Goal: Task Accomplishment & Management: Use online tool/utility

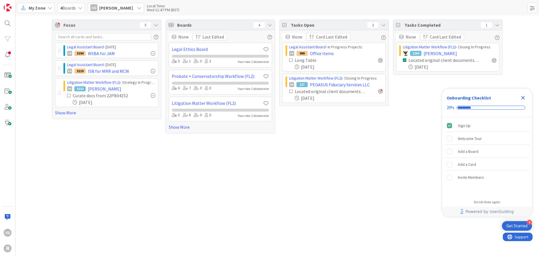
click at [121, 9] on span "[PERSON_NAME]" at bounding box center [116, 7] width 34 height 7
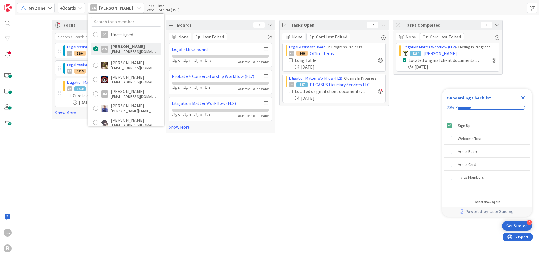
click at [31, 68] on div "Focus 5 Legal Assistant Board › Today CG 3194 WSBA for JAM Legal Assistant Boar…" at bounding box center [276, 76] width 523 height 122
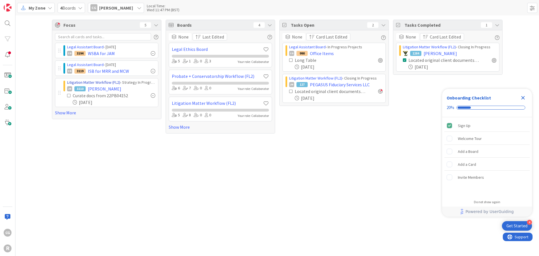
click at [82, 82] on link "Litigation Matter Workflow (FL2)" at bounding box center [93, 82] width 53 height 5
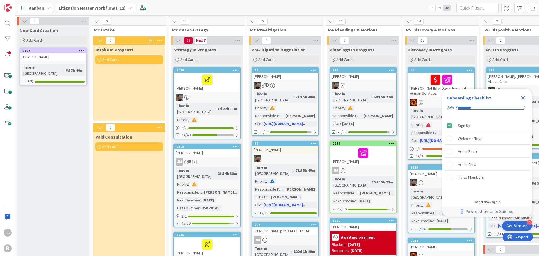
click at [41, 9] on span "Kanban" at bounding box center [36, 7] width 15 height 7
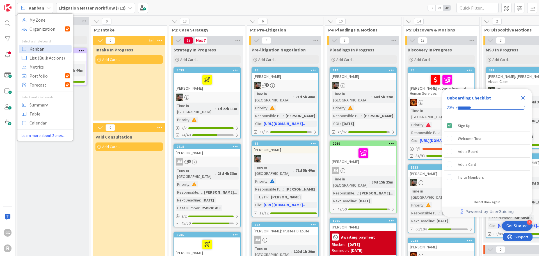
click at [42, 47] on span "Kanban" at bounding box center [49, 49] width 40 height 8
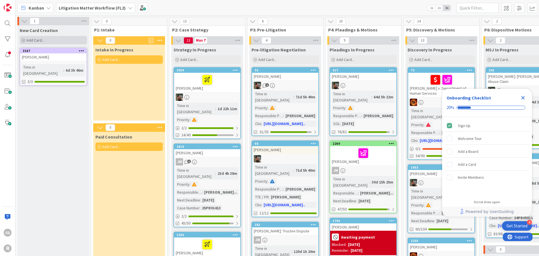
click at [30, 38] on span "Add Card..." at bounding box center [35, 40] width 18 height 5
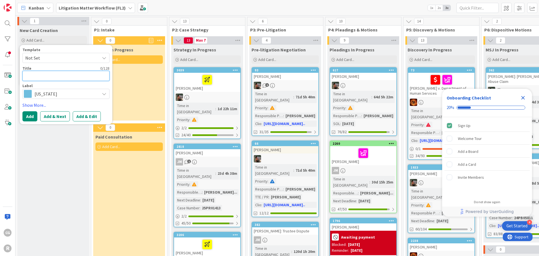
click at [42, 75] on textarea at bounding box center [65, 76] width 87 height 10
click at [48, 61] on span "Not Set" at bounding box center [60, 57] width 70 height 7
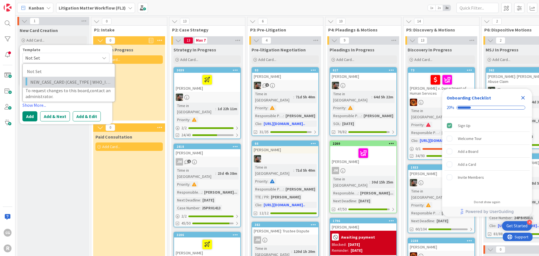
click at [48, 78] on span "NEW_CASE_CARD (CASE_TYPE | WHO_IS_CLIENT)" at bounding box center [70, 81] width 80 height 7
type textarea "x"
type textarea "NEW_CASE_CARD (CASE_TYPE | WHO_IS_CLIENT)"
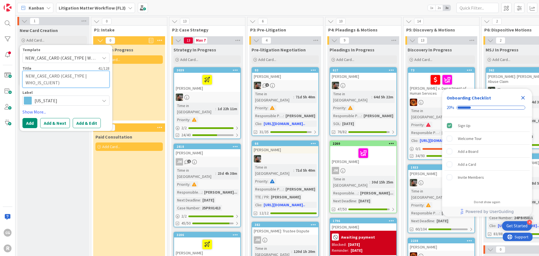
click at [62, 81] on textarea "NEW_CASE_CARD (CASE_TYPE | WHO_IS_CLIENT)" at bounding box center [65, 79] width 87 height 17
click at [37, 109] on link "Show More..." at bounding box center [65, 111] width 87 height 7
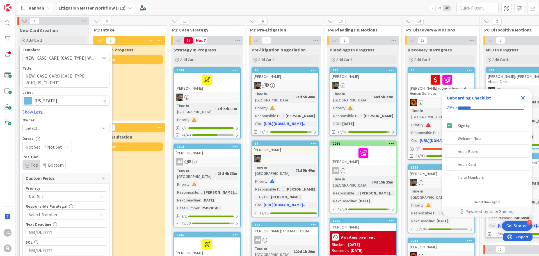
click at [72, 127] on div "Select..." at bounding box center [63, 128] width 74 height 7
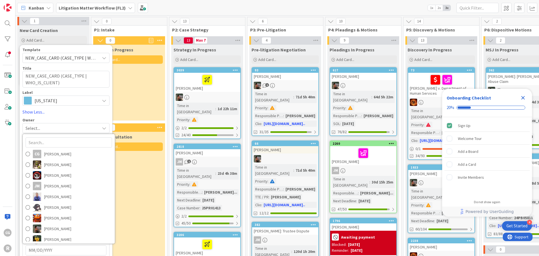
click at [72, 127] on div "Select..." at bounding box center [63, 128] width 74 height 7
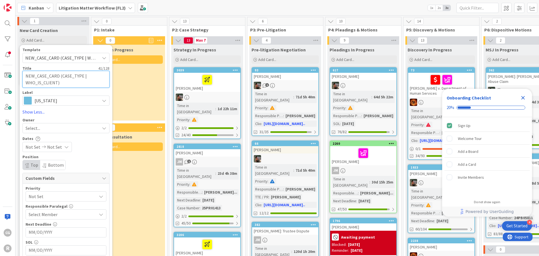
click at [62, 82] on textarea "NEW_CASE_CARD (CASE_TYPE | WHO_IS_CLIENT)" at bounding box center [65, 79] width 87 height 17
click at [94, 58] on span "NEW_CASE_CARD (CASE_TYPE | WHO_IS_CLIENT)" at bounding box center [60, 57] width 70 height 7
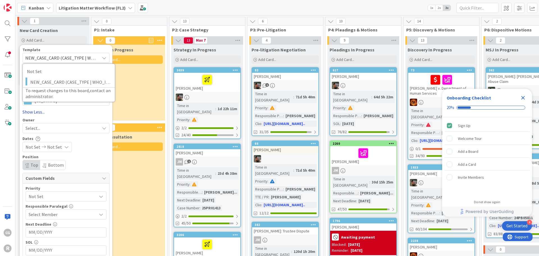
click at [58, 113] on link "Show Less..." at bounding box center [65, 111] width 87 height 7
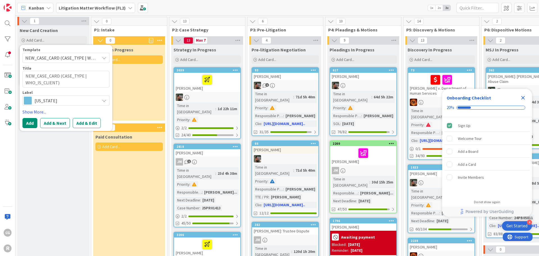
click at [182, 87] on div "[PERSON_NAME]" at bounding box center [207, 82] width 66 height 19
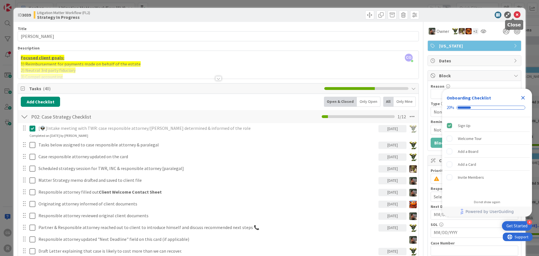
click at [441, 17] on icon at bounding box center [517, 15] width 7 height 7
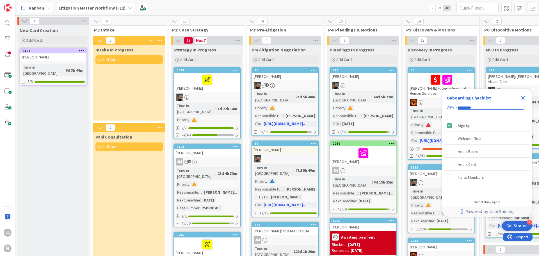
click at [441, 97] on icon "Close Checklist" at bounding box center [522, 97] width 7 height 7
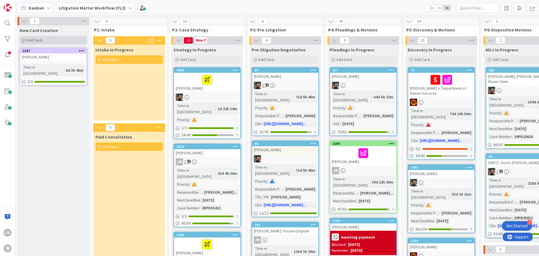
type textarea "x"
click at [31, 38] on span "Add Card..." at bounding box center [35, 40] width 18 height 5
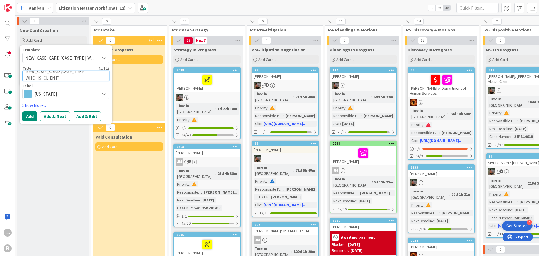
drag, startPoint x: 60, startPoint y: 76, endPoint x: -5, endPoint y: 67, distance: 65.8
click at [0, 67] on html "4 Get Started CG R Kanban My Zone Organization Select a single board Kanban Lis…" at bounding box center [269, 128] width 539 height 256
click at [70, 77] on textarea "NEW_CASE_CARD (CASE_TYPE | WHO_IS_CLIENT)" at bounding box center [65, 76] width 87 height 10
drag, startPoint x: 61, startPoint y: 76, endPoint x: 17, endPoint y: 59, distance: 46.8
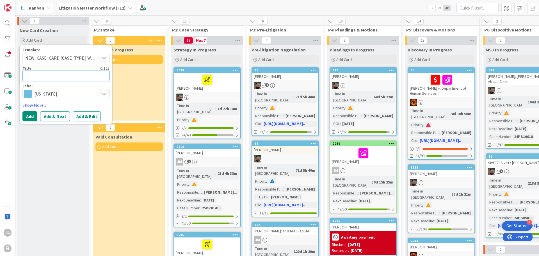
type textarea "x"
type textarea "L"
type textarea "x"
type textarea "LO"
type textarea "x"
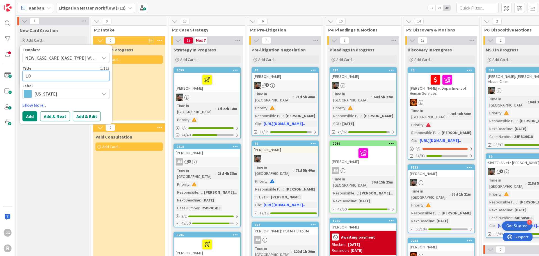
type textarea "LON"
type textarea "x"
type textarea "LONG"
type textarea "x"
type textarea "LONG,"
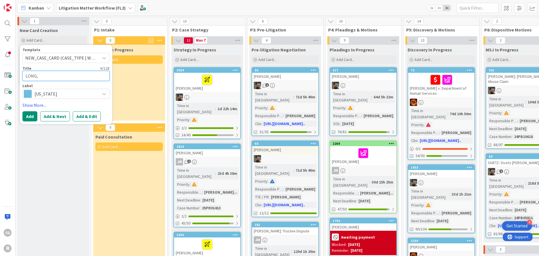
type textarea "x"
type textarea "LONG, K"
type textarea "x"
type textarea "LONG, Ki"
type textarea "x"
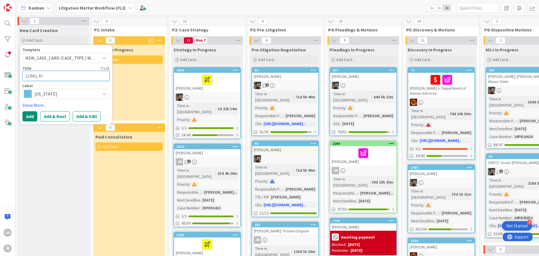
type textarea "LONG, Kim"
type textarea "x"
type textarea "LONG, Kimb"
type textarea "x"
type textarea "LONG, Kimbe"
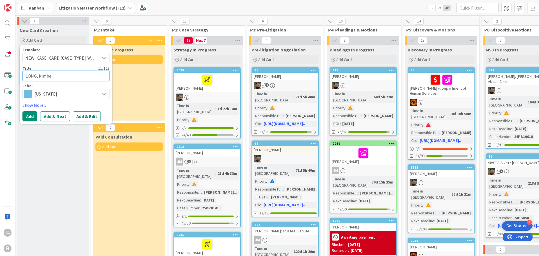
type textarea "x"
type textarea "LONG, Kimber"
type textarea "x"
type textarea "LONG, Kimberl"
type textarea "x"
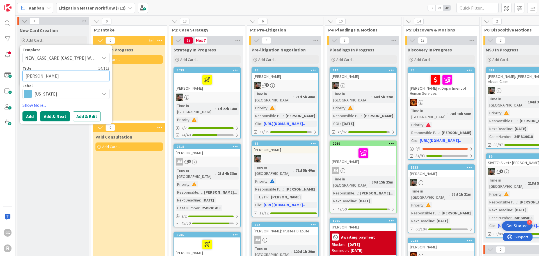
type textarea "[PERSON_NAME]"
click at [58, 117] on button "Add & Next" at bounding box center [55, 116] width 30 height 10
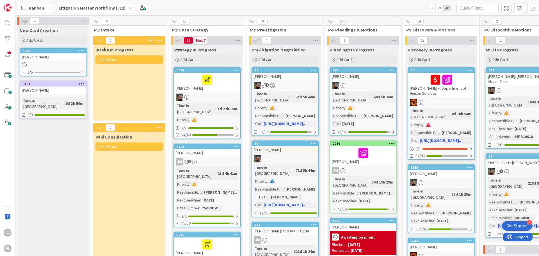
click at [54, 57] on div "[PERSON_NAME]" at bounding box center [53, 56] width 66 height 7
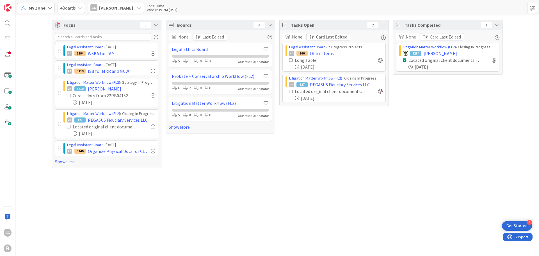
click at [31, 7] on span "My Zone" at bounding box center [37, 7] width 17 height 7
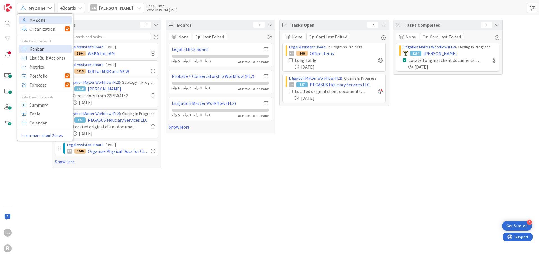
click at [31, 50] on span "Kanban" at bounding box center [49, 49] width 40 height 8
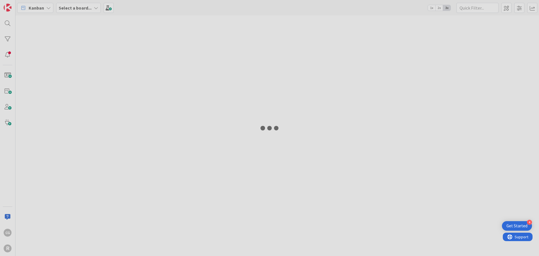
click at [85, 5] on div at bounding box center [269, 128] width 539 height 256
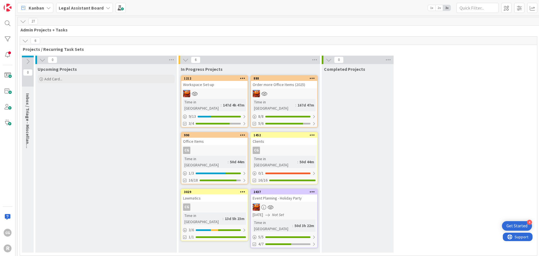
click at [67, 12] on div "Legal Assistant Board" at bounding box center [84, 8] width 57 height 10
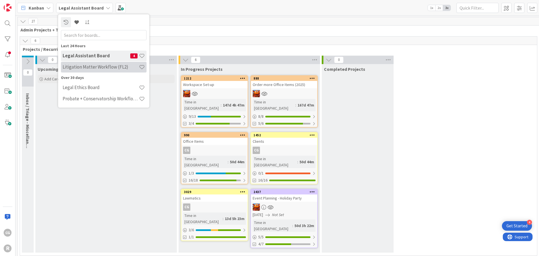
click at [89, 67] on h4 "Litigation Matter Workflow (FL2)" at bounding box center [101, 67] width 76 height 6
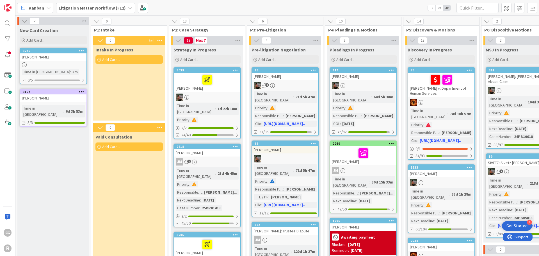
click at [23, 63] on icon at bounding box center [24, 64] width 5 height 5
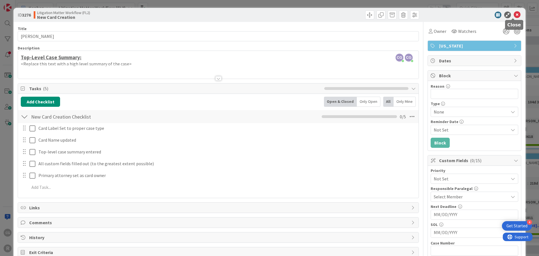
click at [514, 14] on icon at bounding box center [517, 15] width 7 height 7
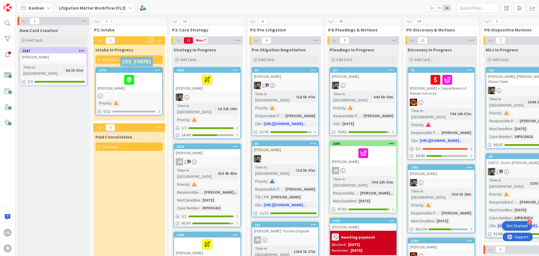
click at [142, 70] on div "3276" at bounding box center [131, 70] width 64 height 4
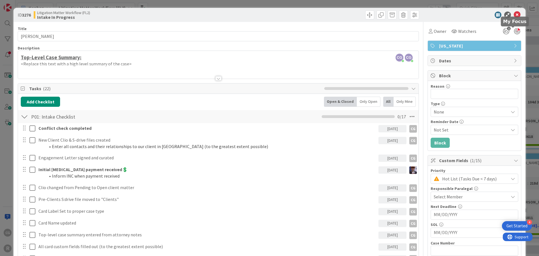
click at [514, 31] on div at bounding box center [517, 31] width 6 height 6
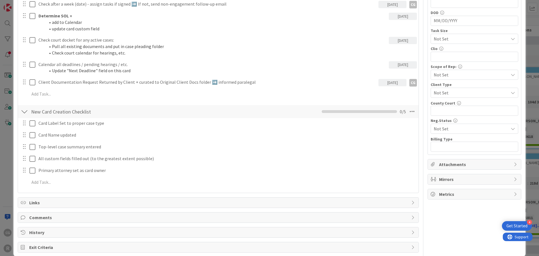
scroll to position [292, 0]
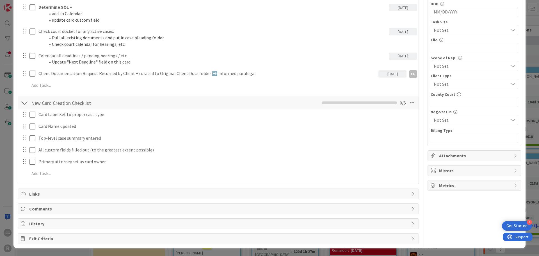
click at [68, 191] on span "Links" at bounding box center [218, 193] width 379 height 7
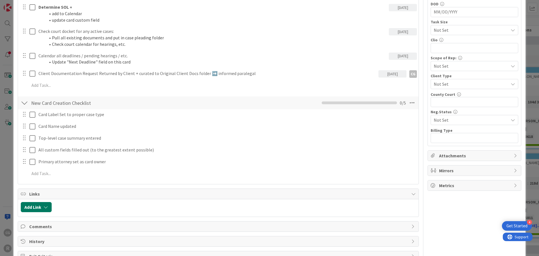
click at [37, 207] on button "Add Link" at bounding box center [36, 207] width 31 height 10
click at [47, 165] on div "New" at bounding box center [43, 168] width 39 height 10
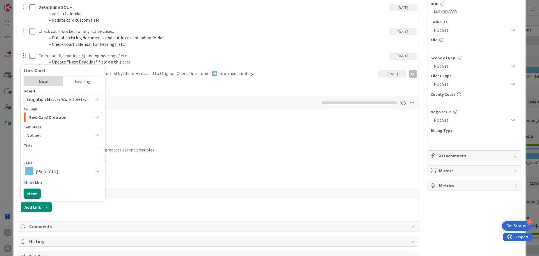
click at [88, 214] on div "Add Link Link Card New Existing Board Litigation Matter Workflow (FL2) Column N…" at bounding box center [218, 207] width 400 height 17
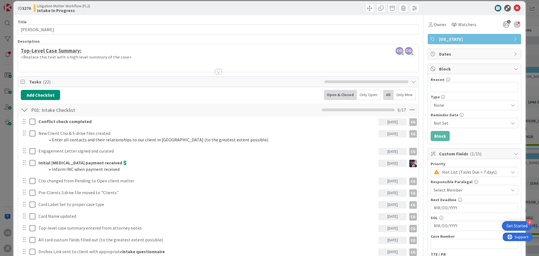
scroll to position [0, 0]
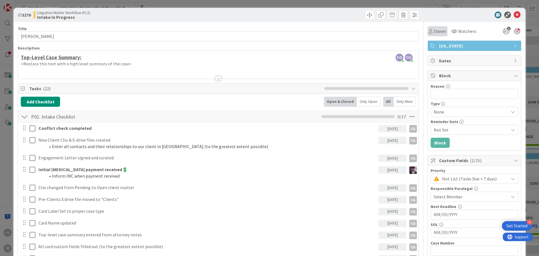
click at [434, 32] on span "Owner" at bounding box center [440, 31] width 13 height 7
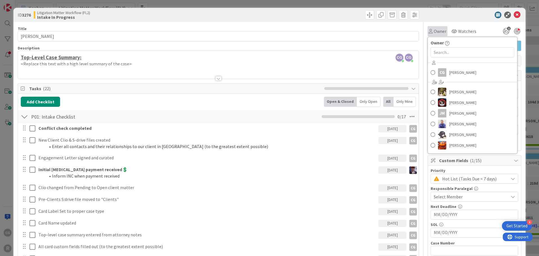
click at [434, 32] on span "Owner" at bounding box center [440, 31] width 13 height 7
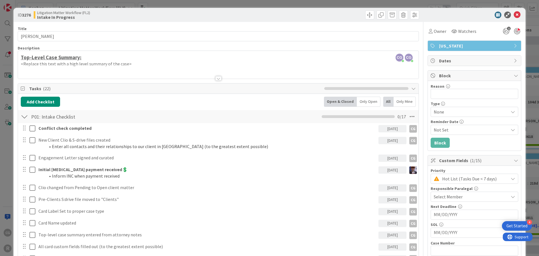
click at [24, 118] on div at bounding box center [24, 116] width 7 height 10
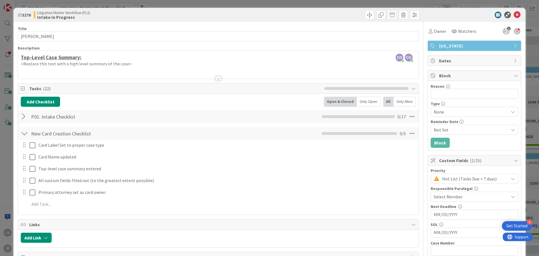
click at [412, 89] on div "Tasks ( 22 )" at bounding box center [218, 88] width 400 height 10
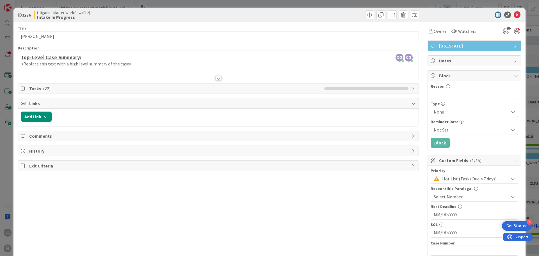
click at [56, 13] on span "Litigation Matter Workflow (FL2)" at bounding box center [63, 12] width 53 height 4
click at [377, 14] on span at bounding box center [380, 14] width 9 height 9
type textarea "x"
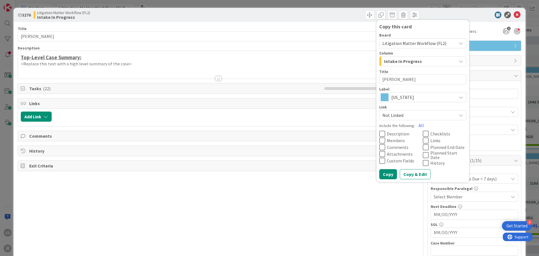
click at [326, 214] on div "Title 14 / 128 LONG, Kimberly Description CG Casandra Garcia Lopez just joined …" at bounding box center [218, 252] width 401 height 461
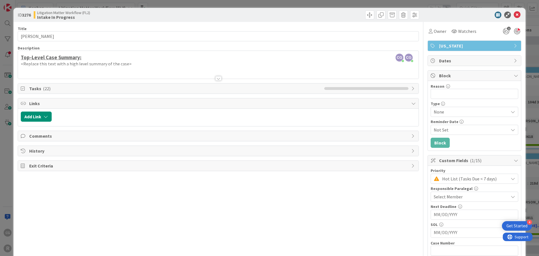
click at [446, 78] on span "Block" at bounding box center [475, 75] width 72 height 7
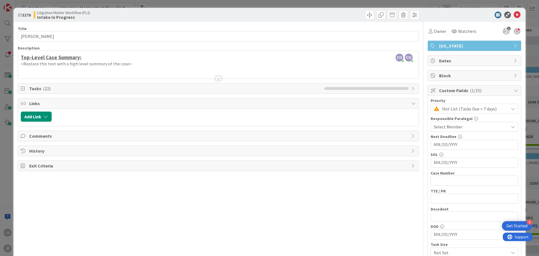
click at [506, 88] on span "Custom Fields ( 1/15 )" at bounding box center [475, 90] width 72 height 7
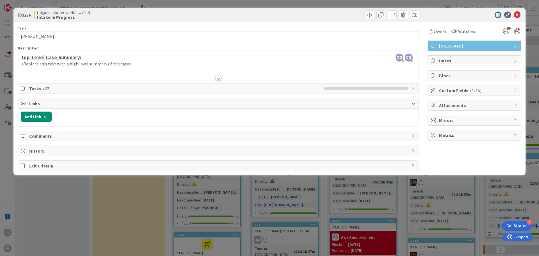
click at [55, 86] on span "Tasks ( 22 )" at bounding box center [175, 88] width 292 height 7
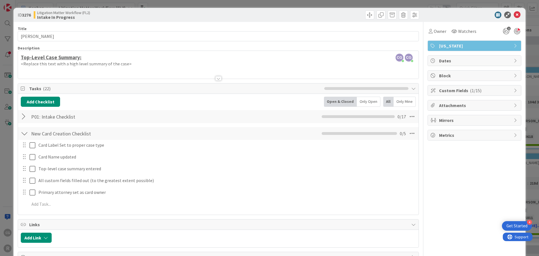
click at [90, 63] on div "Top-Level Case Summary: <Replace this text with a high level summary of the cas…" at bounding box center [218, 65] width 400 height 25
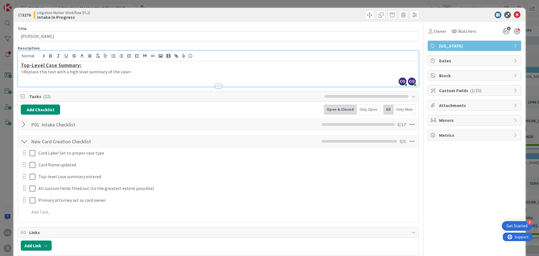
drag, startPoint x: 50, startPoint y: 67, endPoint x: 26, endPoint y: 65, distance: 23.9
click at [50, 67] on u "Top-Level Case Summary:" at bounding box center [51, 65] width 61 height 6
drag, startPoint x: 21, startPoint y: 65, endPoint x: 168, endPoint y: 121, distance: 156.8
click at [168, 121] on div "Title 14 / 128 LONG, Kimberly Description CG Casandra Garcia Lopez joined 7 m a…" at bounding box center [218, 161] width 401 height 278
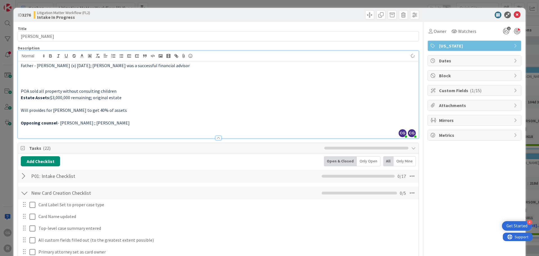
click at [58, 116] on p at bounding box center [218, 116] width 395 height 6
click at [35, 84] on p at bounding box center [218, 84] width 395 height 6
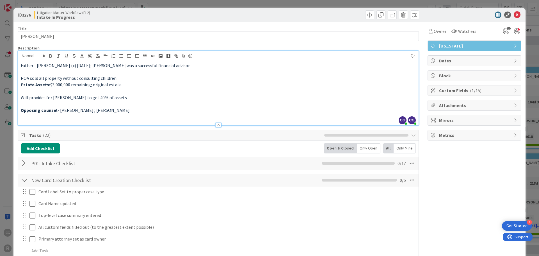
click at [35, 95] on span "Will provides for Kimberly to get 40% of assets" at bounding box center [74, 98] width 106 height 6
click at [36, 90] on p at bounding box center [218, 91] width 395 height 6
click at [451, 190] on div "Owner Owner CG Casandra Garcia Lopez Devine Gines Jasmin Sanchez JM Jeff Myers …" at bounding box center [474, 180] width 94 height 317
drag, startPoint x: 514, startPoint y: 14, endPoint x: 510, endPoint y: 18, distance: 4.8
click at [514, 14] on icon at bounding box center [517, 15] width 7 height 7
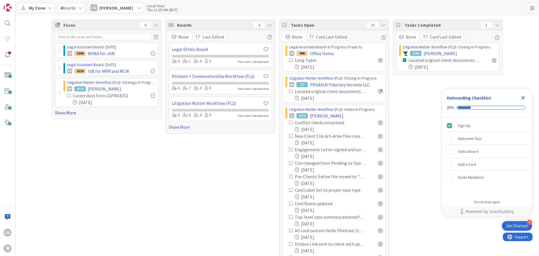
click at [70, 112] on link "Show More" at bounding box center [106, 112] width 103 height 7
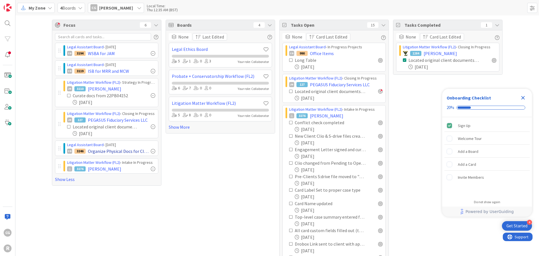
click at [151, 150] on div at bounding box center [153, 151] width 4 height 4
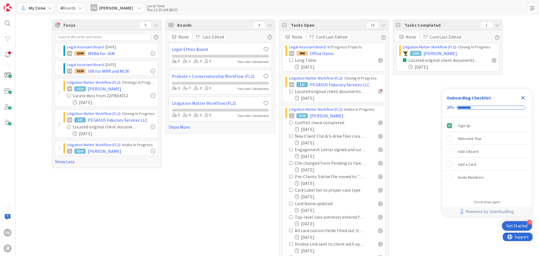
click at [125, 147] on div "Litigation Matter Workflow (FL2) › Intake In Progress" at bounding box center [111, 145] width 88 height 6
click at [54, 7] on div "My Zone 4 Boards CG [PERSON_NAME] Local Time: Thu 12:35 AM (BST)" at bounding box center [276, 7] width 523 height 15
click at [46, 7] on div "My Zone" at bounding box center [36, 8] width 38 height 10
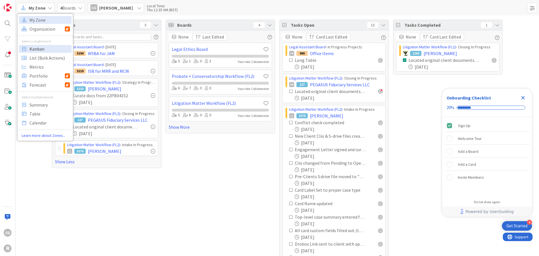
click at [47, 49] on span "Kanban" at bounding box center [49, 49] width 40 height 8
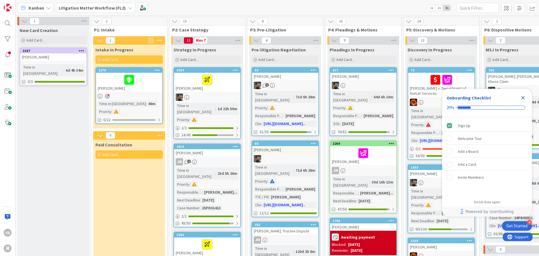
click at [84, 10] on b "Litigation Matter Workflow (FL2)" at bounding box center [92, 8] width 67 height 6
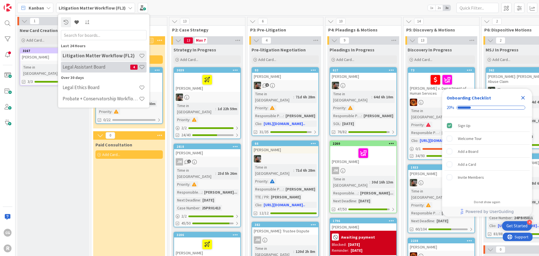
click at [88, 64] on h4 "Legal Assistant Board" at bounding box center [97, 67] width 68 height 6
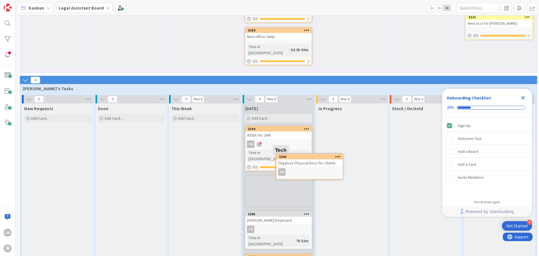
scroll to position [421, 0]
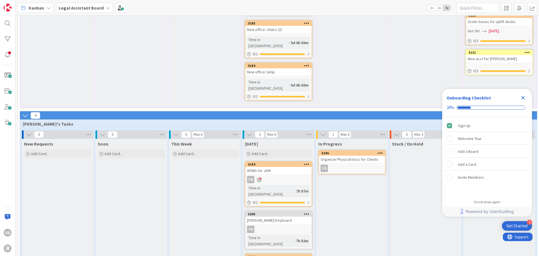
click at [345, 157] on div "In Progress 3246 Organize Physical Docs for Clients CG" at bounding box center [352, 224] width 72 height 171
click at [524, 97] on icon "Close Checklist" at bounding box center [523, 98] width 4 height 4
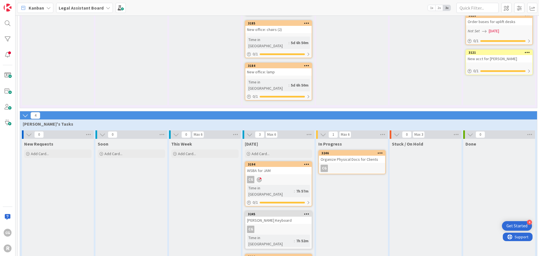
scroll to position [0, 0]
